Goal: Task Accomplishment & Management: Manage account settings

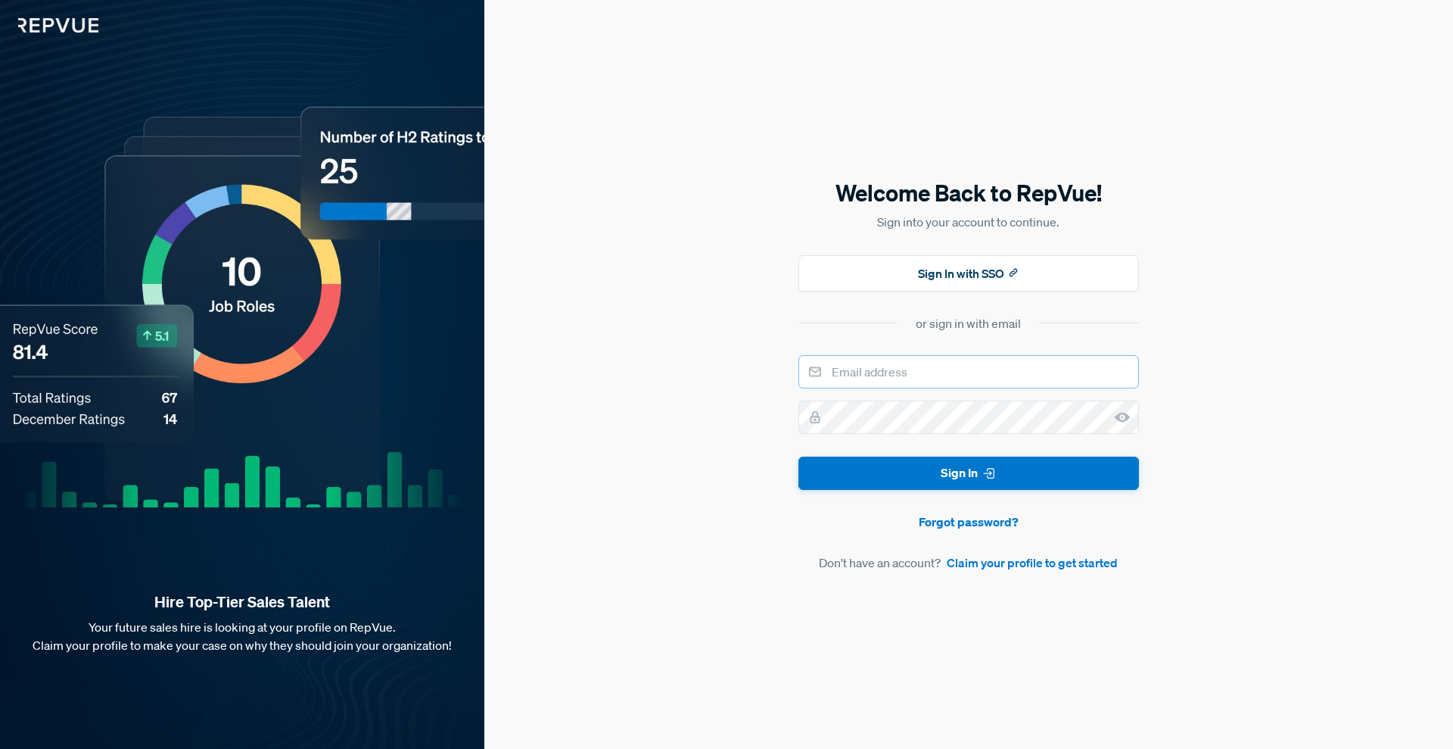
click at [917, 379] on input "email" at bounding box center [969, 371] width 341 height 33
type input "[EMAIL_ADDRESS][DOMAIN_NAME]"
click at [982, 276] on button "Sign In with SSO" at bounding box center [969, 273] width 341 height 36
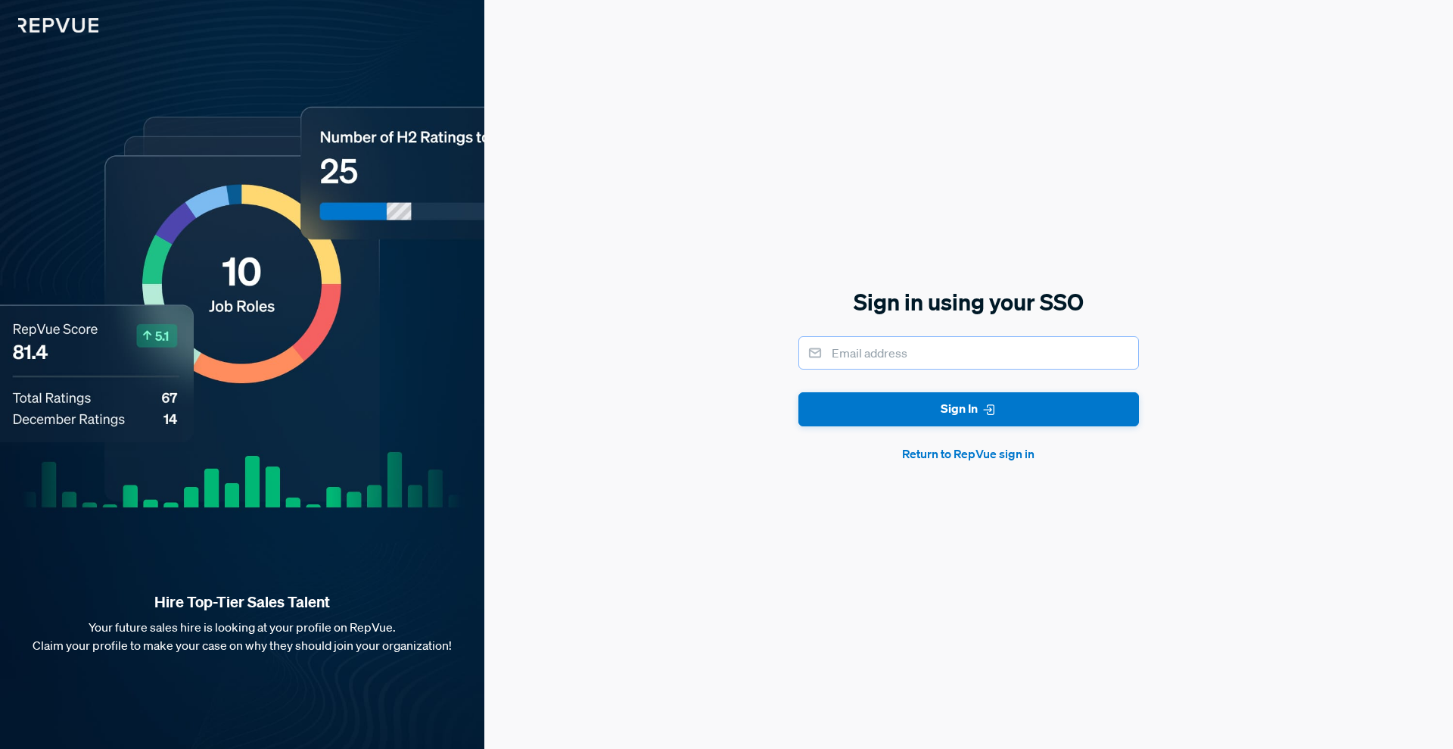
click at [893, 353] on input "email" at bounding box center [969, 352] width 341 height 33
type input "[EMAIL_ADDRESS][DOMAIN_NAME]"
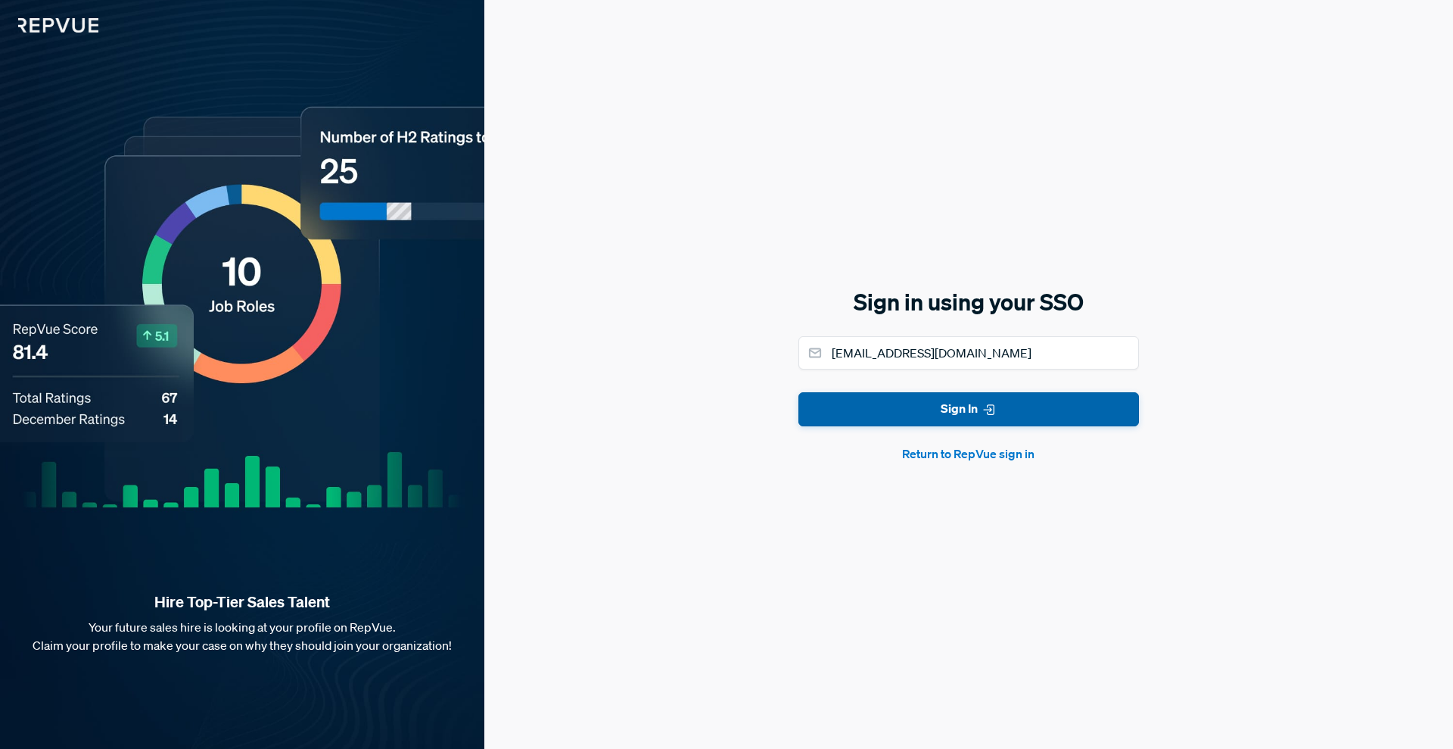
click at [889, 413] on button "Sign In" at bounding box center [969, 409] width 341 height 34
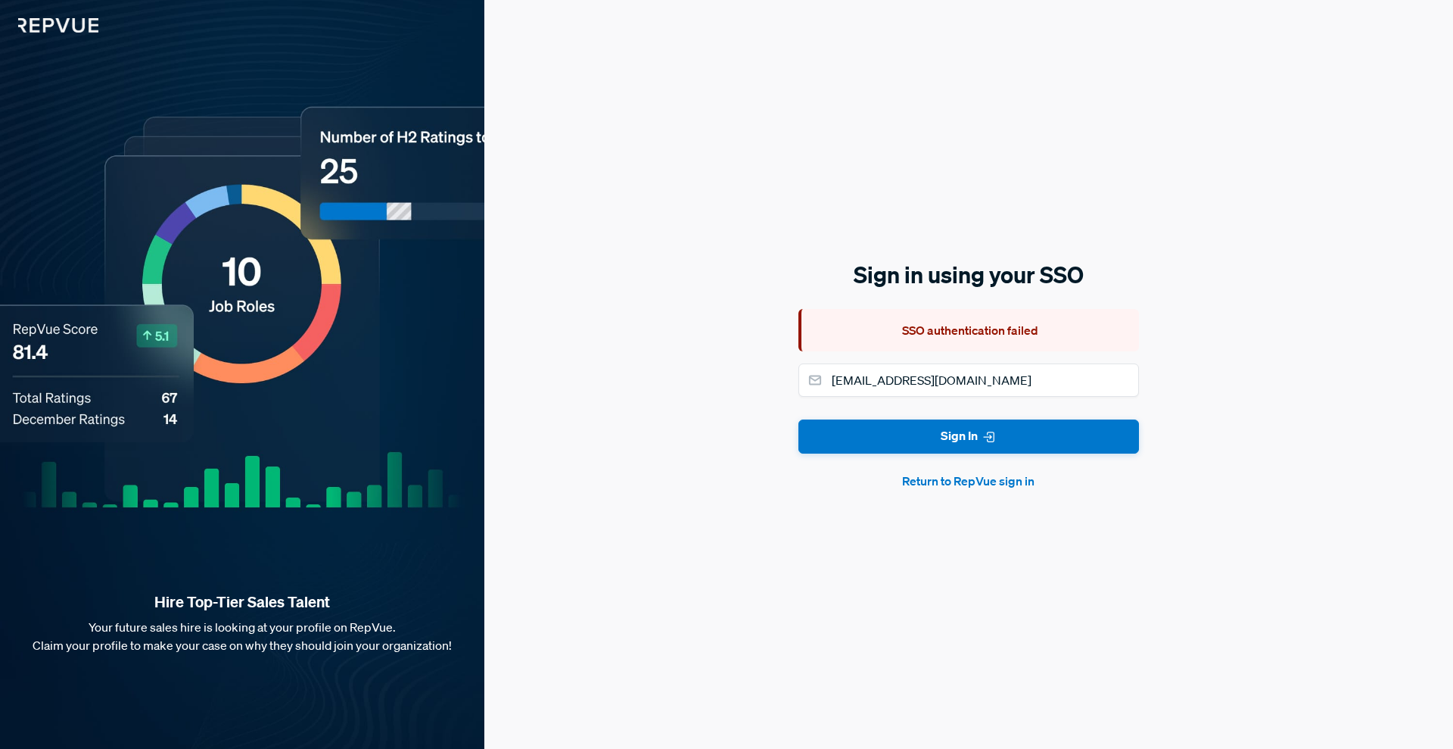
click at [964, 480] on button "Return to RepVue sign in" at bounding box center [969, 481] width 341 height 18
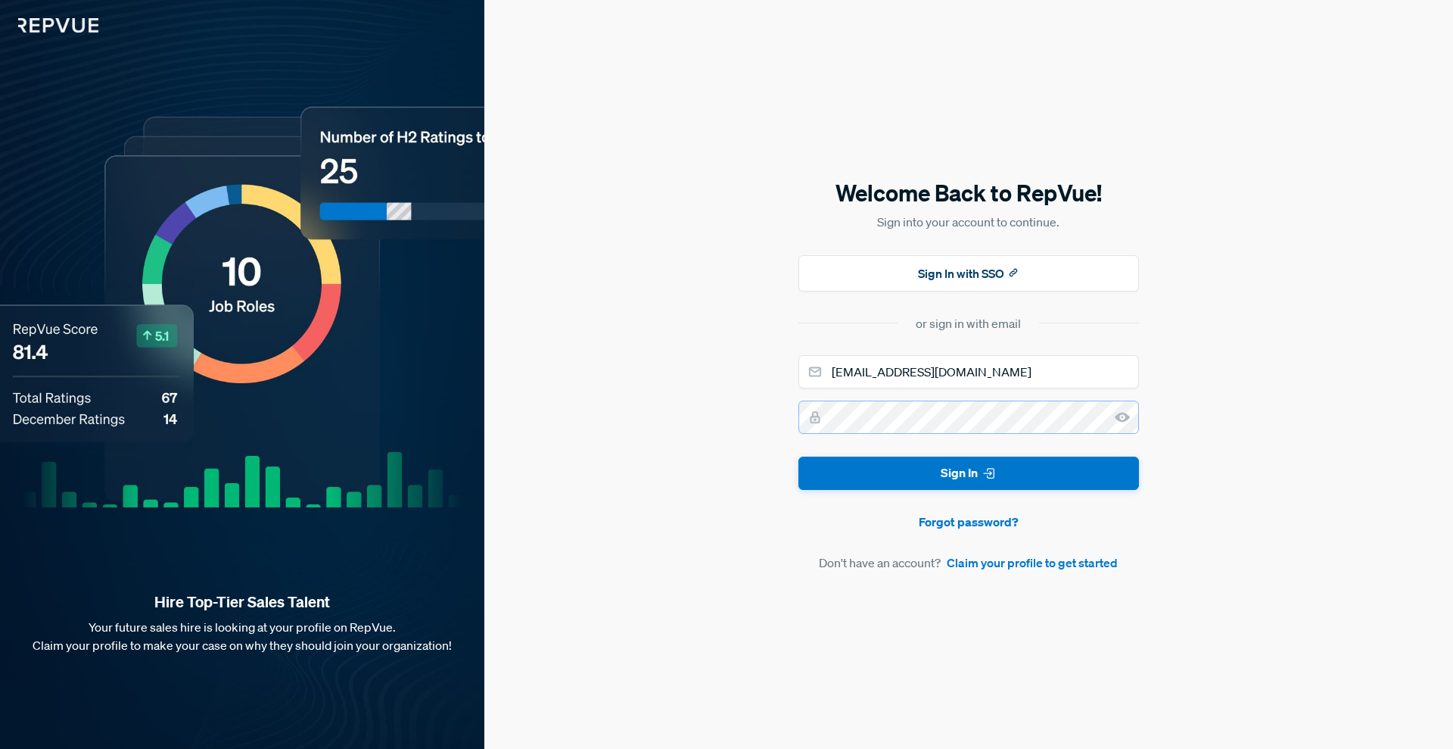
click at [799, 456] on button "Sign In" at bounding box center [969, 473] width 341 height 34
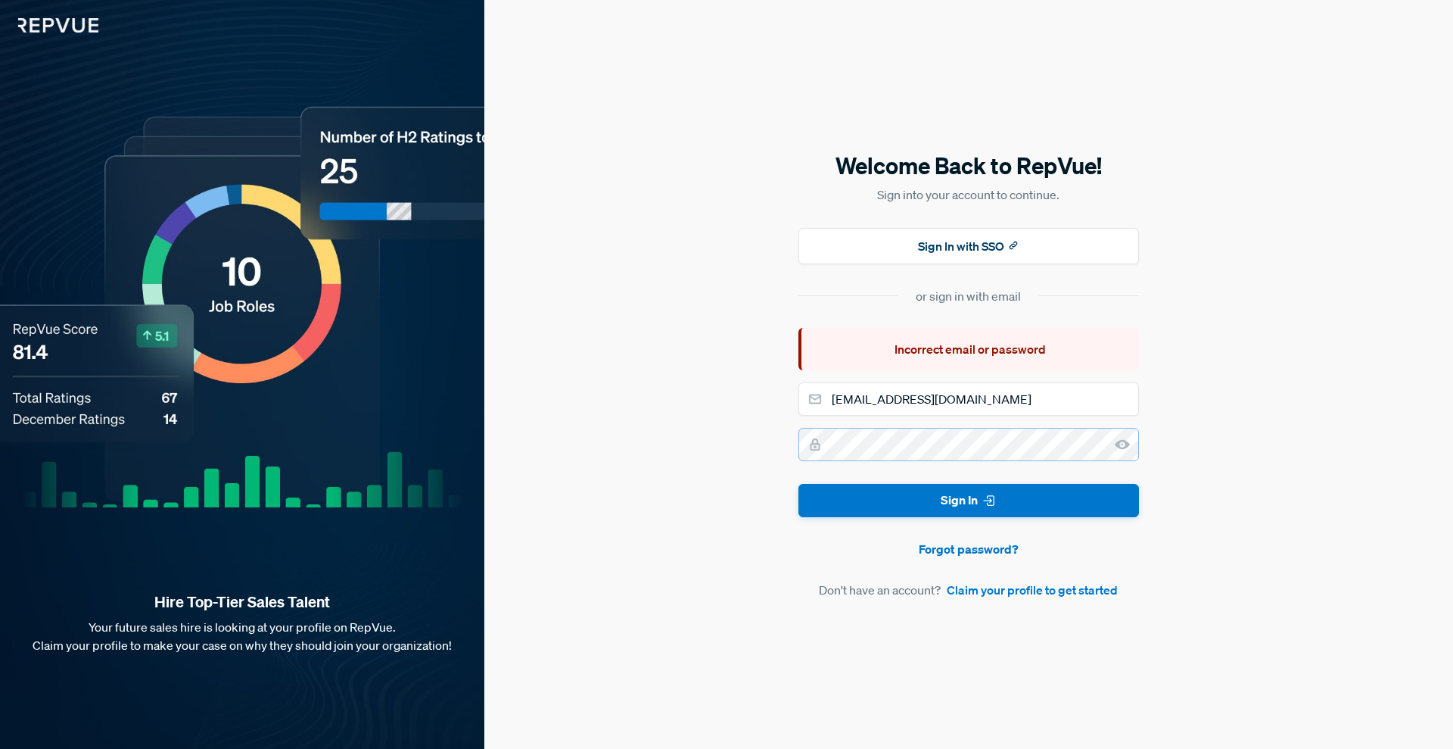
click at [799, 484] on button "Sign In" at bounding box center [969, 501] width 341 height 34
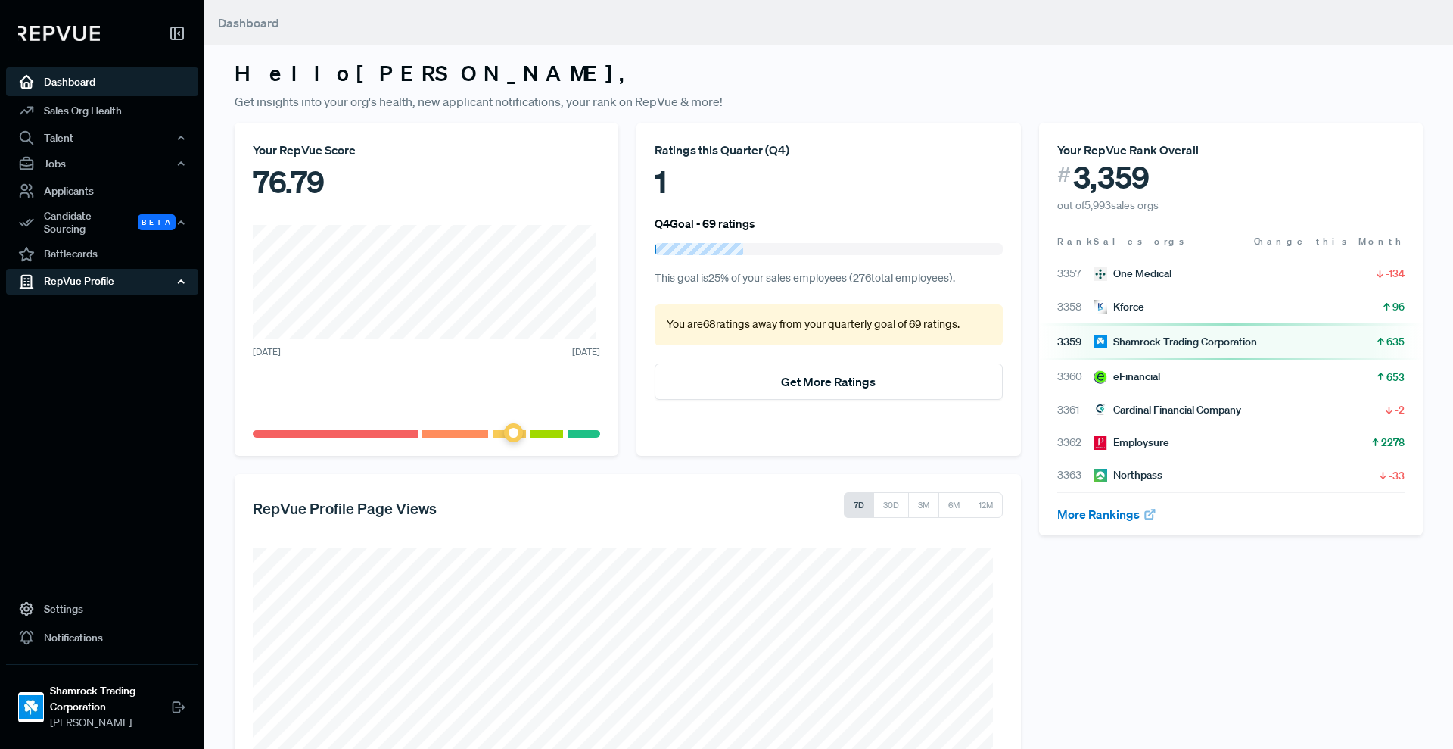
click at [107, 269] on div "RepVue Profile" at bounding box center [102, 282] width 192 height 26
click at [95, 301] on link "Profile Overview" at bounding box center [122, 317] width 192 height 39
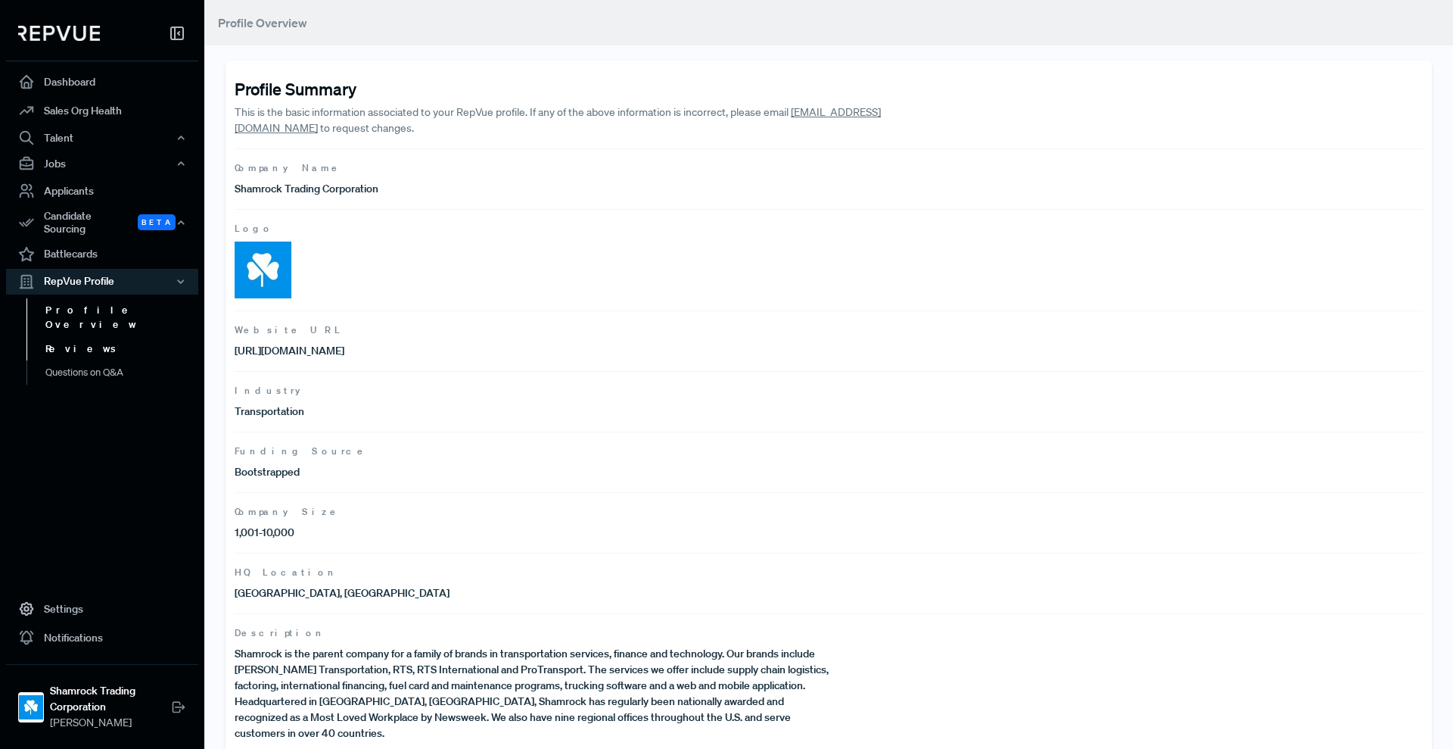
click at [63, 337] on link "Reviews" at bounding box center [122, 349] width 192 height 24
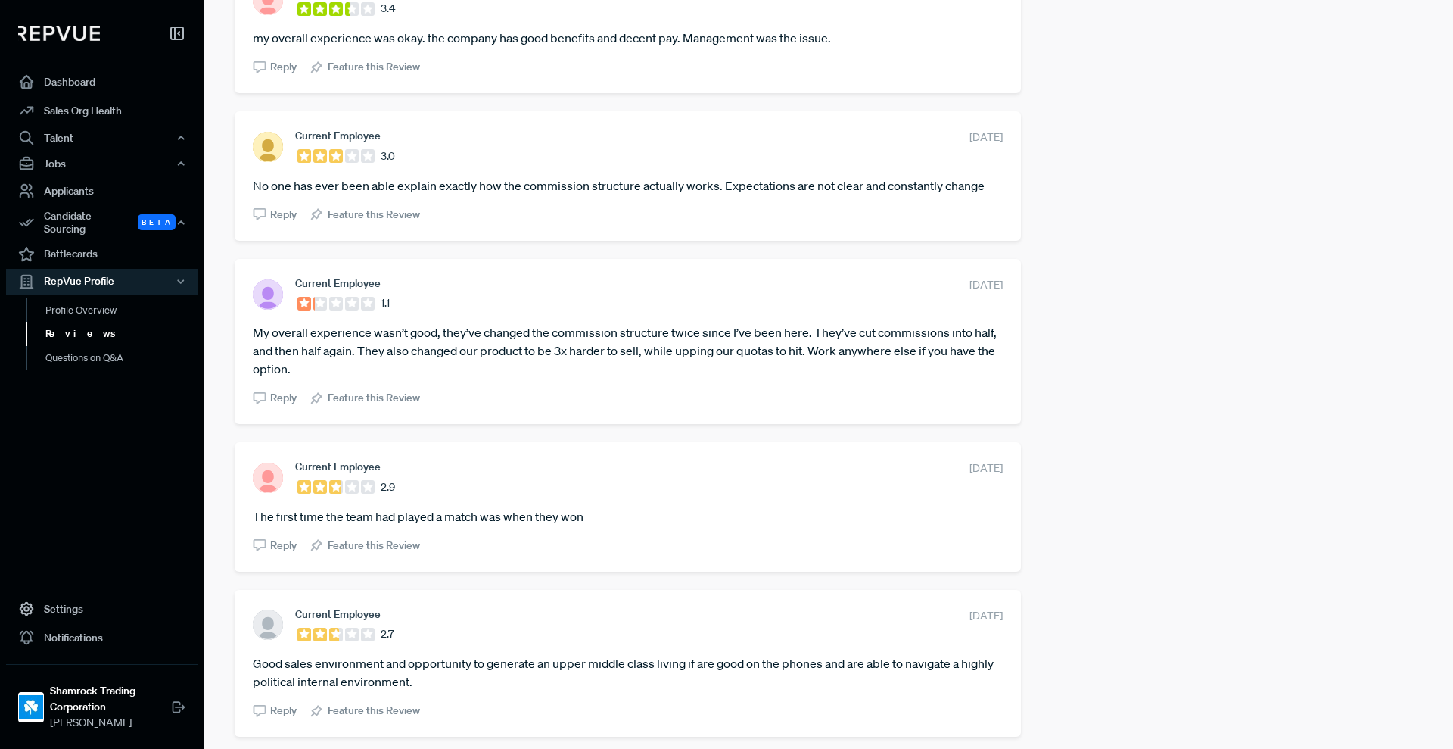
scroll to position [1223, 0]
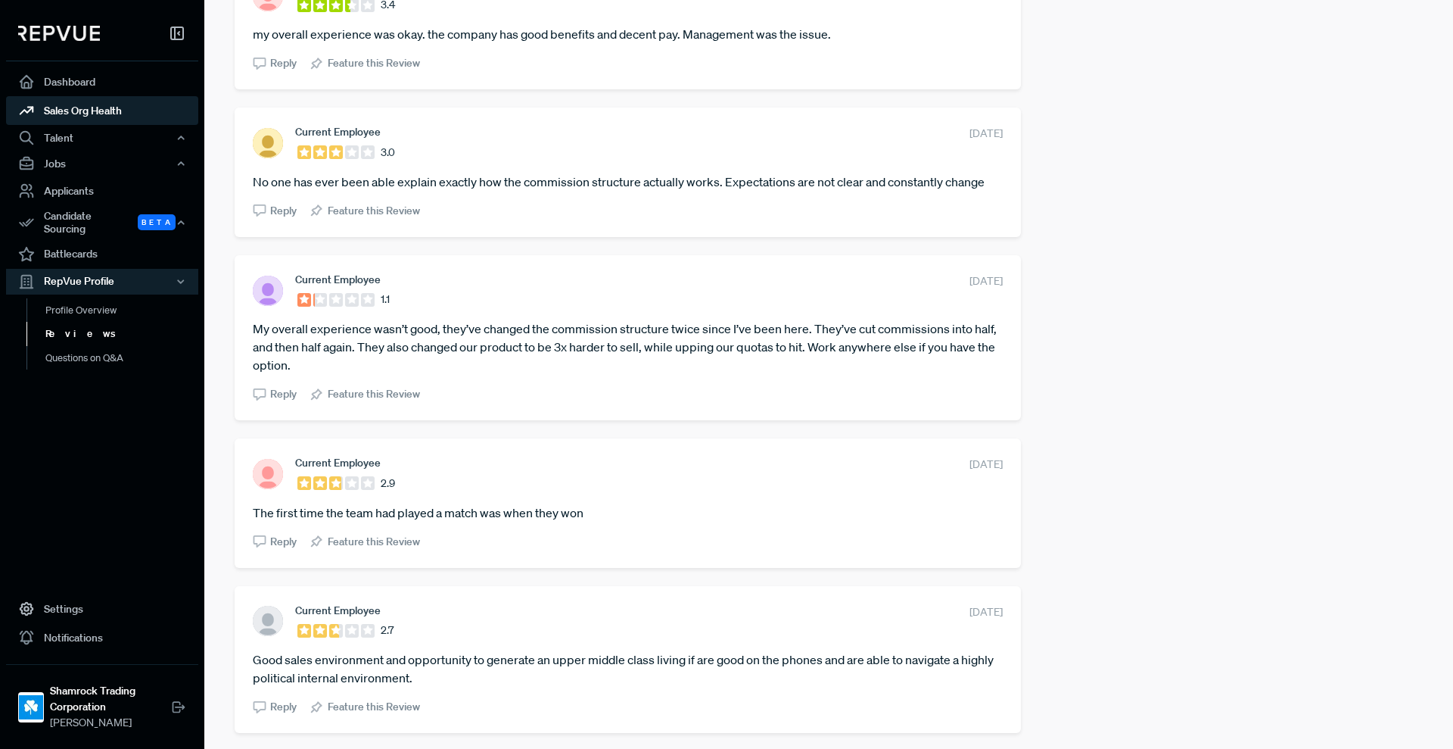
click at [73, 102] on link "Sales Org Health" at bounding box center [102, 110] width 192 height 29
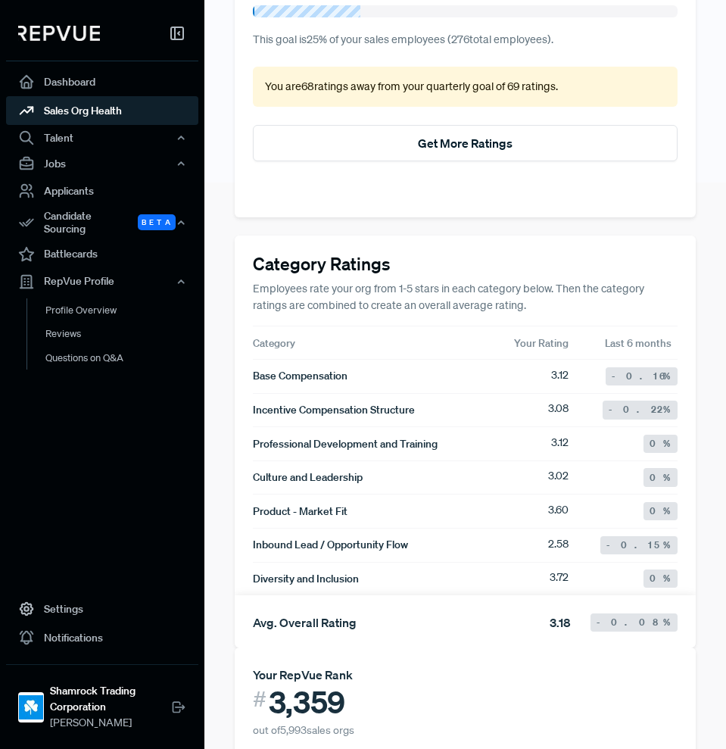
scroll to position [568, 0]
